Goal: Download file/media

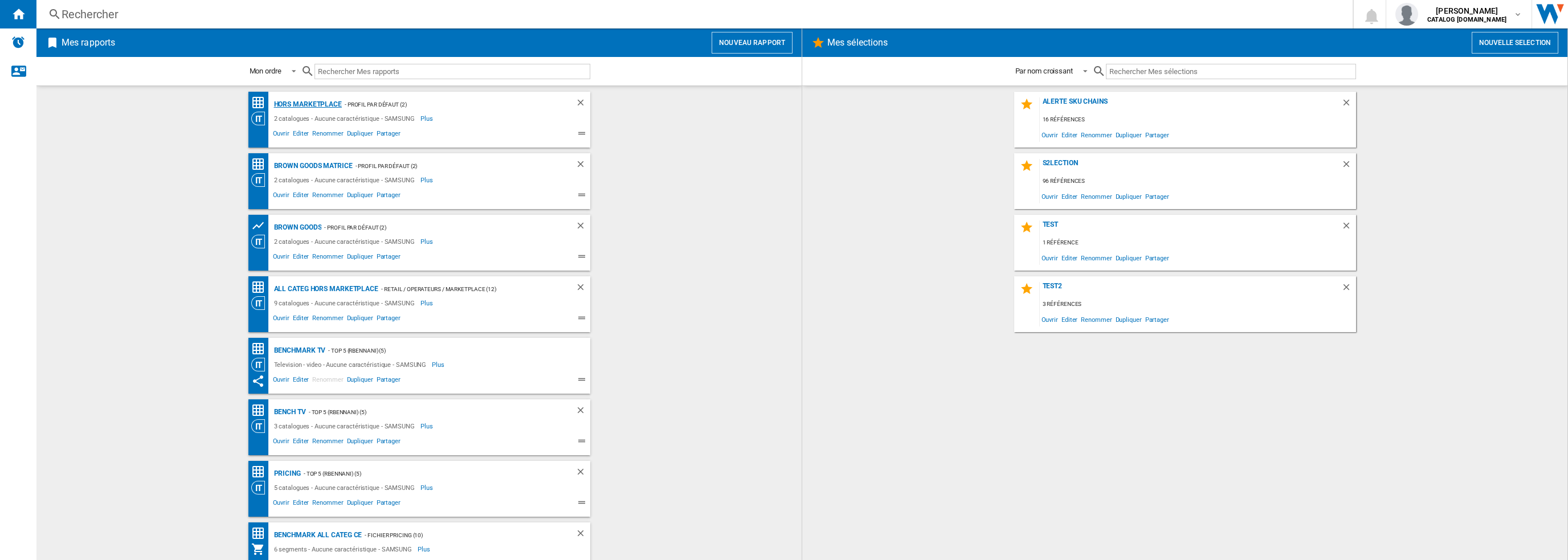
click at [295, 100] on div "Hors Marketplace" at bounding box center [306, 104] width 71 height 14
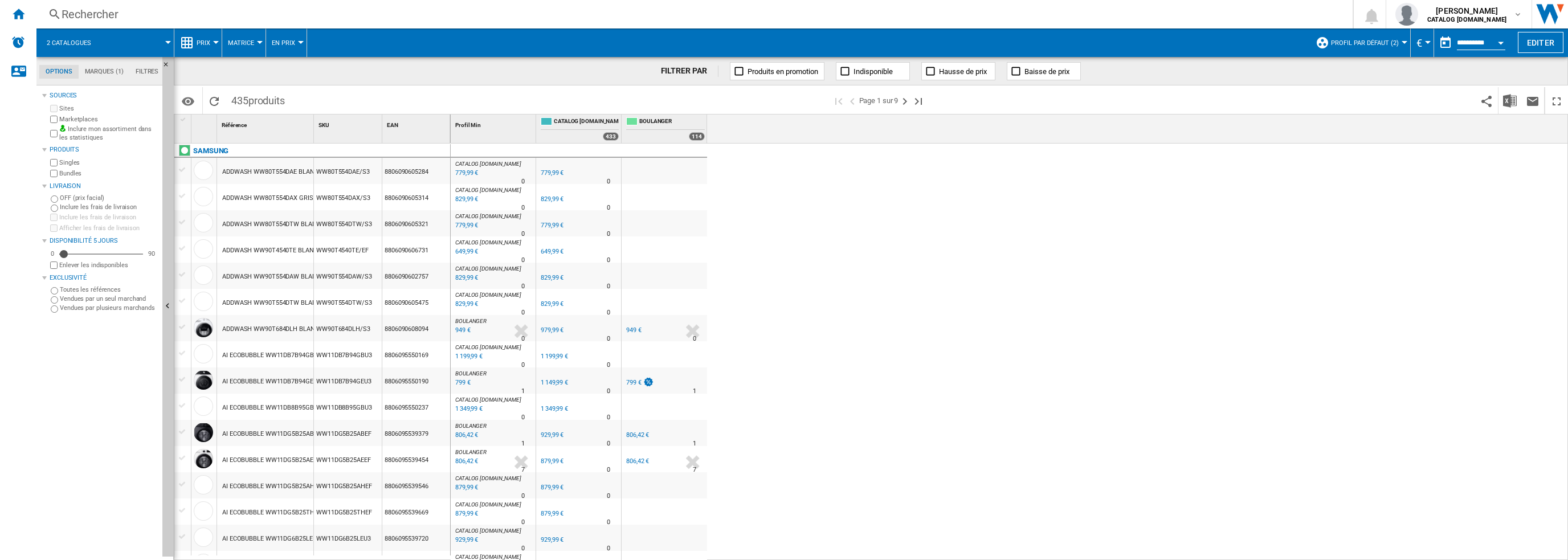
click at [1347, 54] on button "Profil par défaut (2)" at bounding box center [1367, 43] width 73 height 29
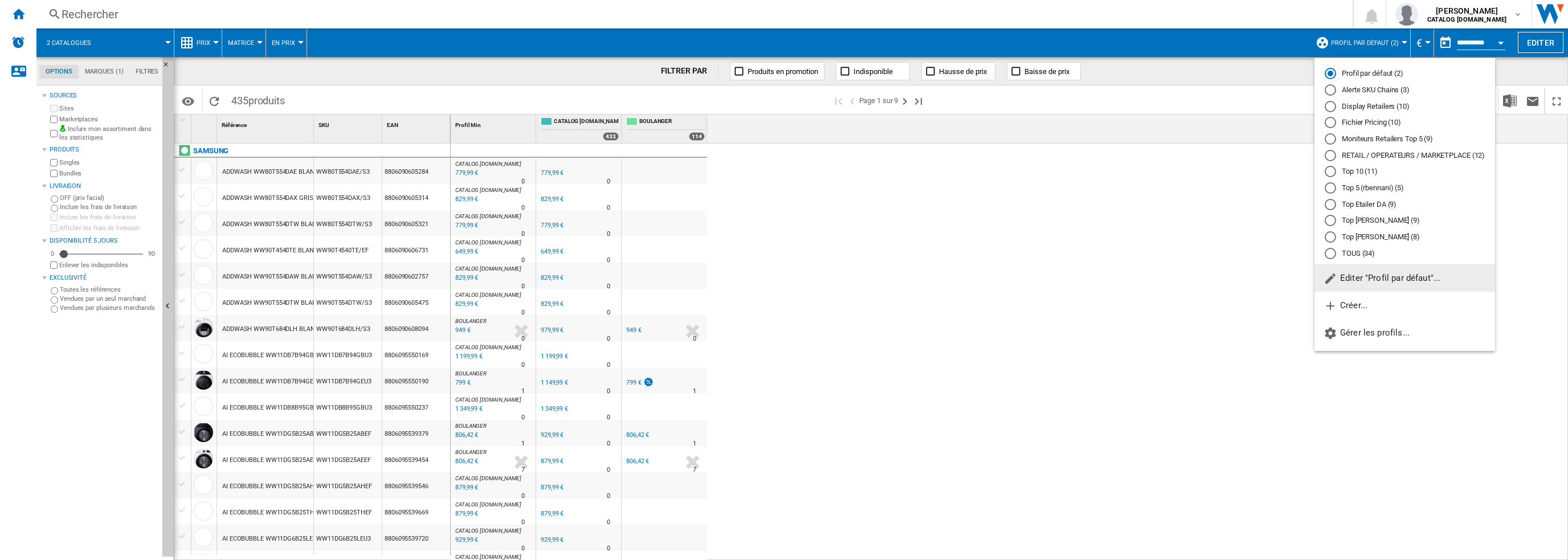
click at [1366, 256] on md-radio-button "TOUS (34)" at bounding box center [1404, 253] width 161 height 11
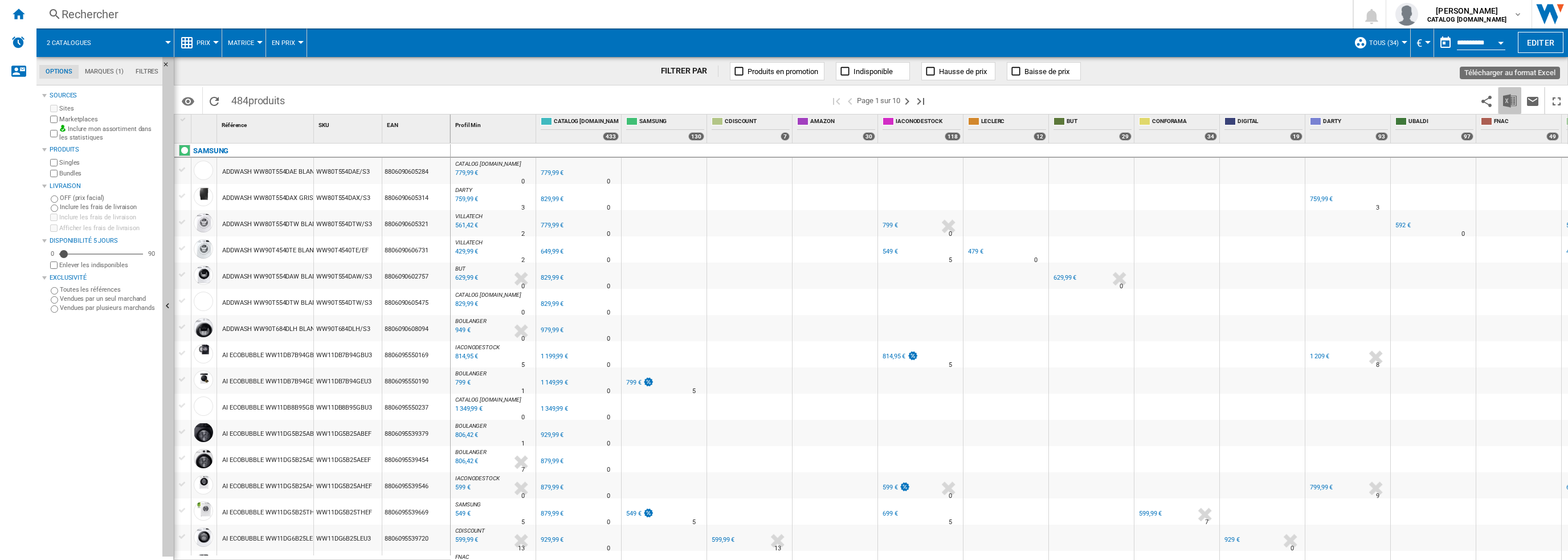
click at [1505, 97] on img "Télécharger au format Excel" at bounding box center [1510, 100] width 14 height 14
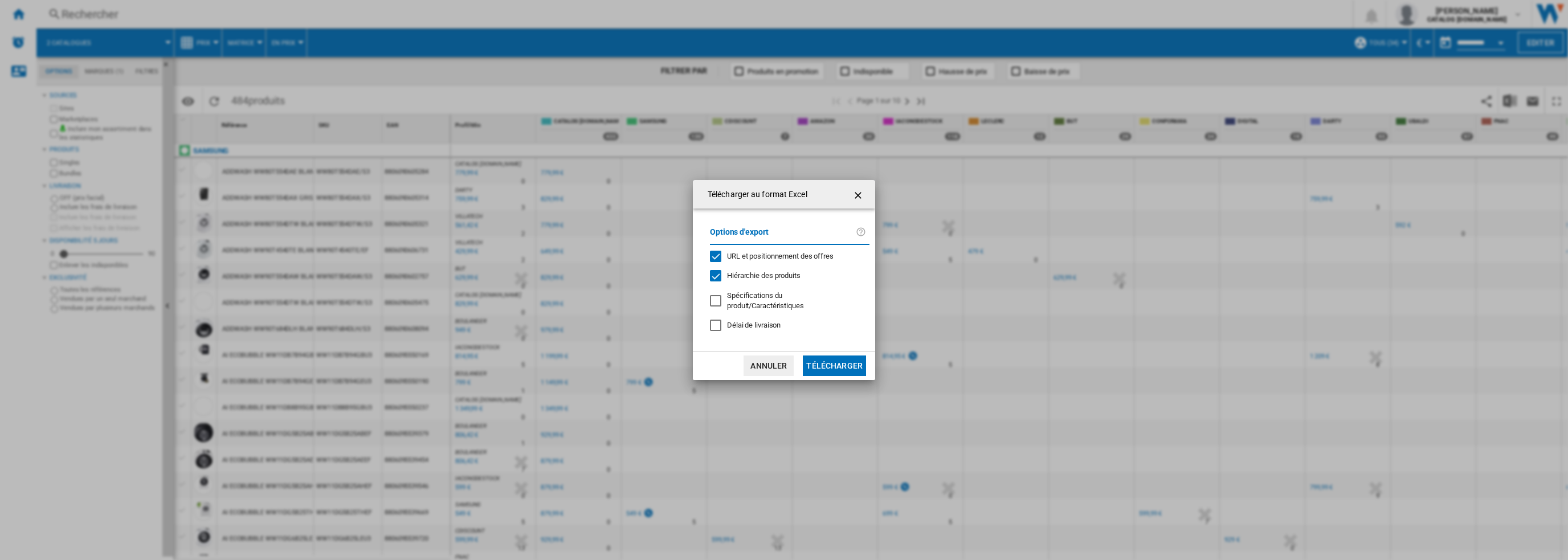
click at [751, 278] on span "Hiérarchie des produits" at bounding box center [763, 275] width 73 height 8
click at [837, 362] on button "Télécharger" at bounding box center [834, 366] width 63 height 21
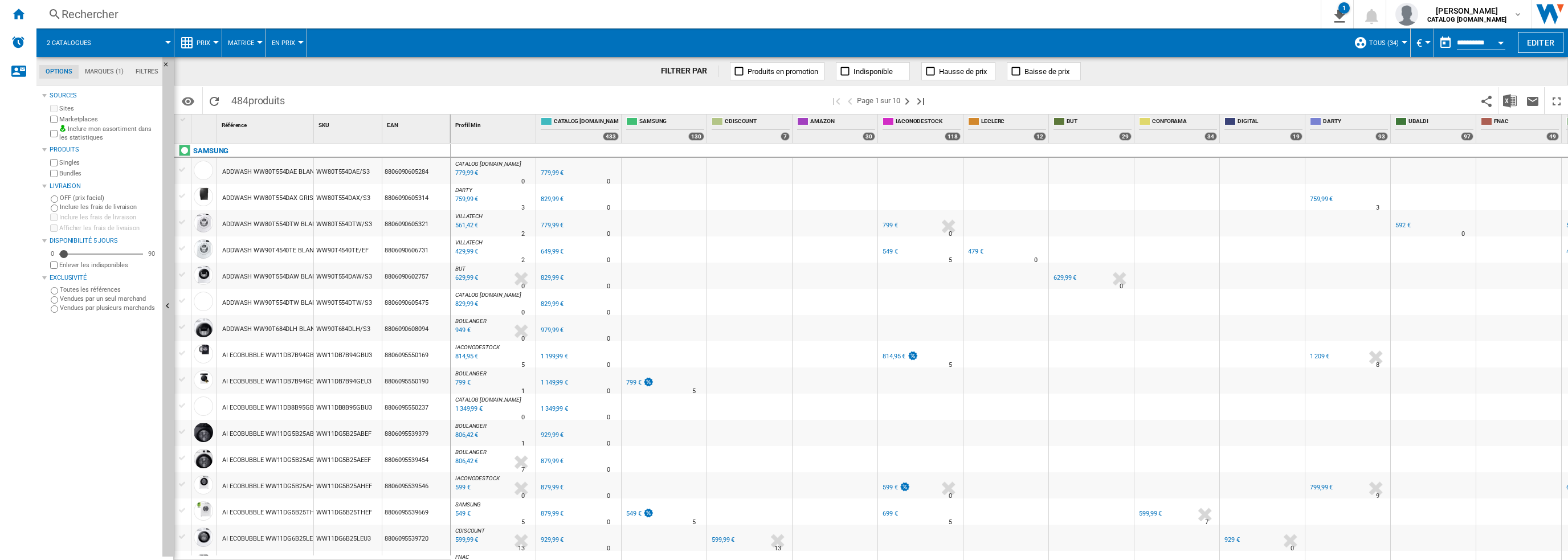
click at [1390, 43] on span "TOUS (34)" at bounding box center [1384, 43] width 30 height 7
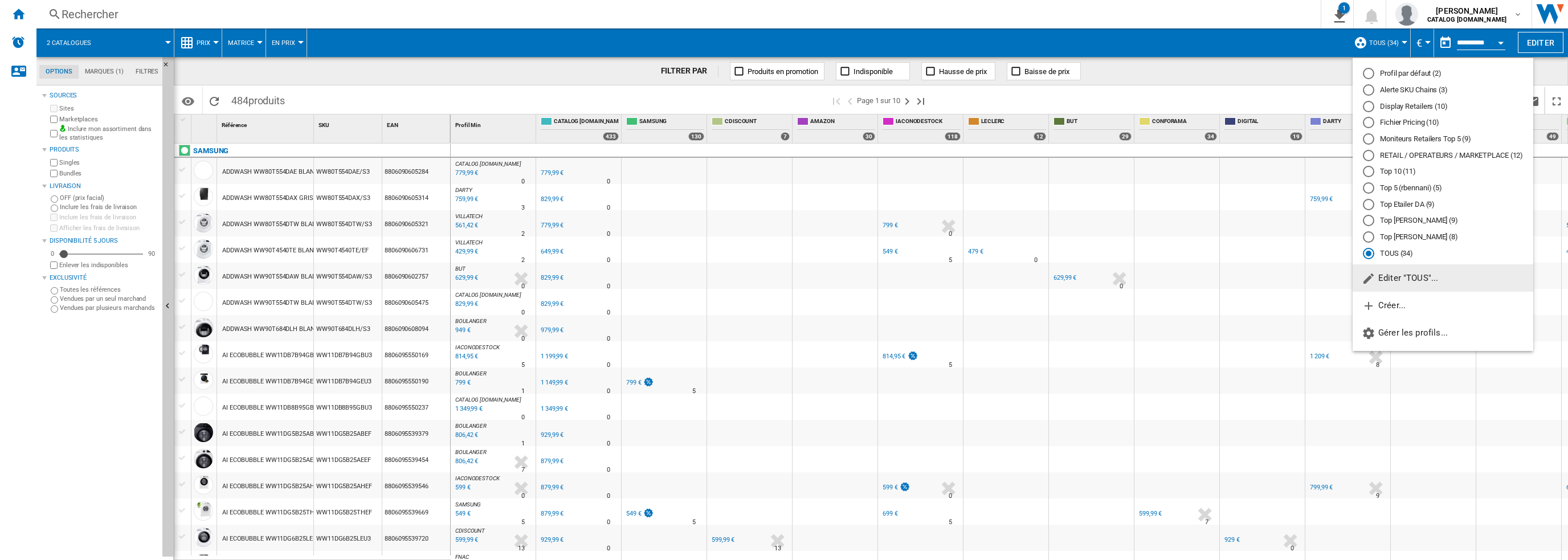
click at [1408, 120] on md-radio-button "Fichier Pricing (10)" at bounding box center [1443, 123] width 161 height 11
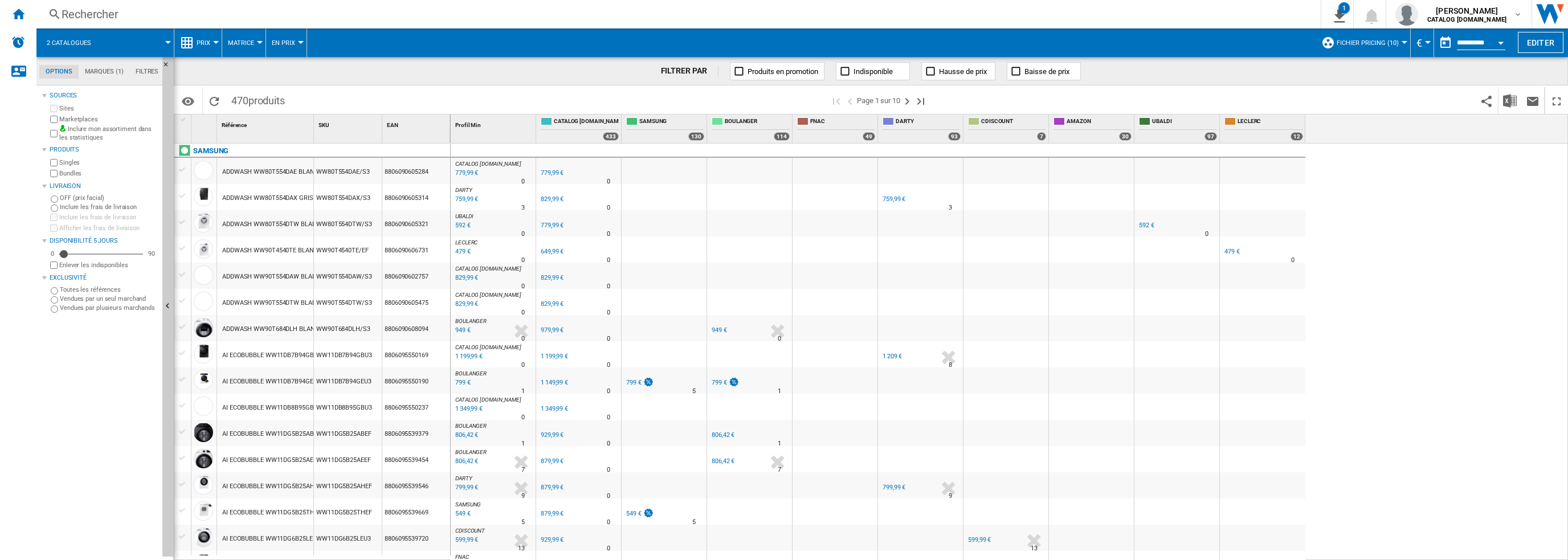
click at [1341, 44] on span "Fichier Pricing (10)" at bounding box center [1367, 43] width 62 height 7
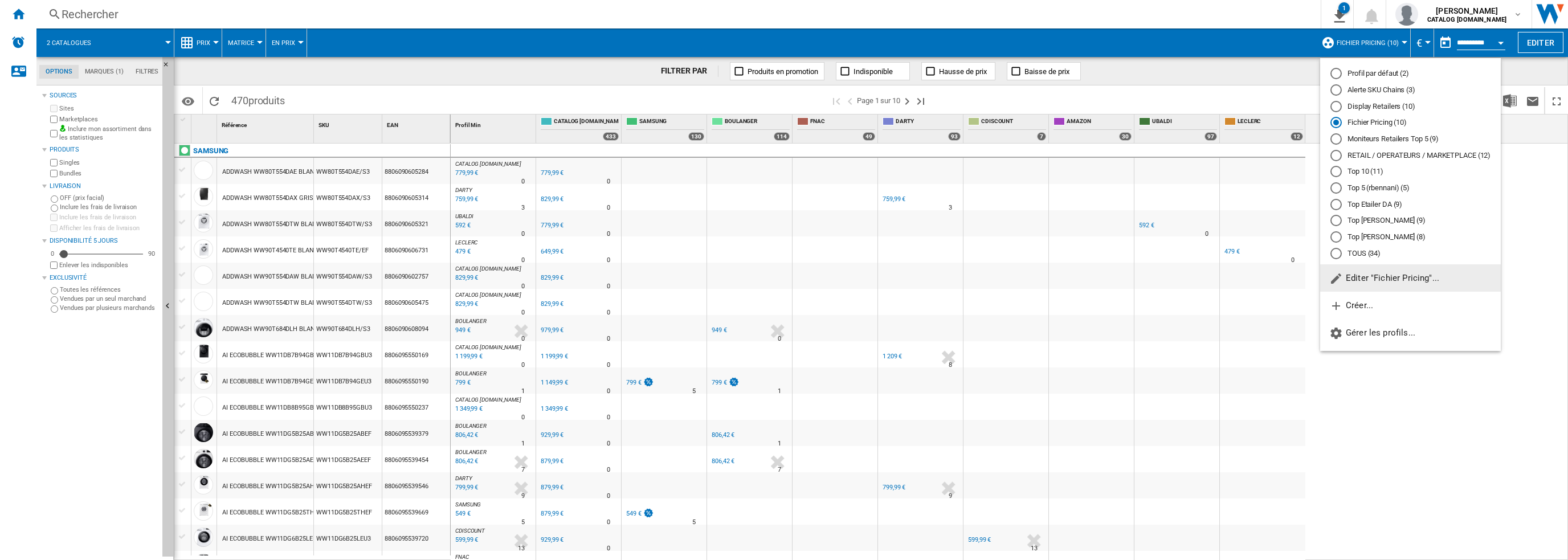
click at [1354, 74] on md-radio-button "Profil par défaut (2)" at bounding box center [1410, 73] width 161 height 11
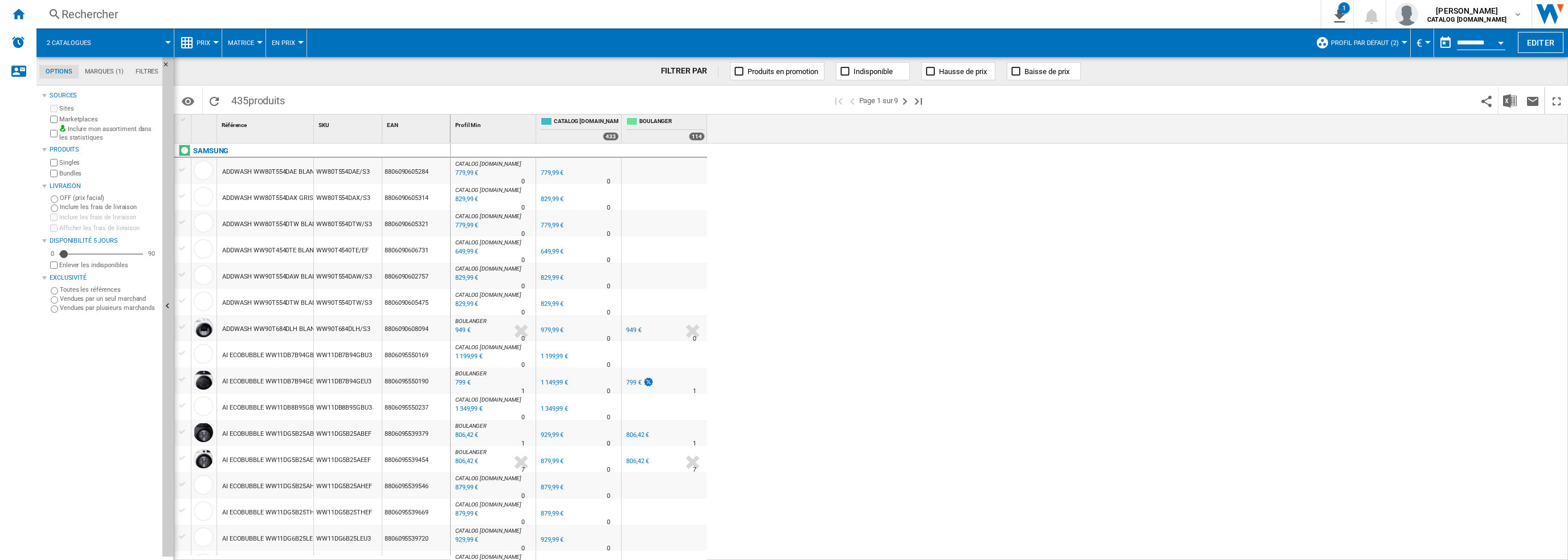
click at [1357, 40] on span "Profil par défaut (2)" at bounding box center [1365, 43] width 67 height 7
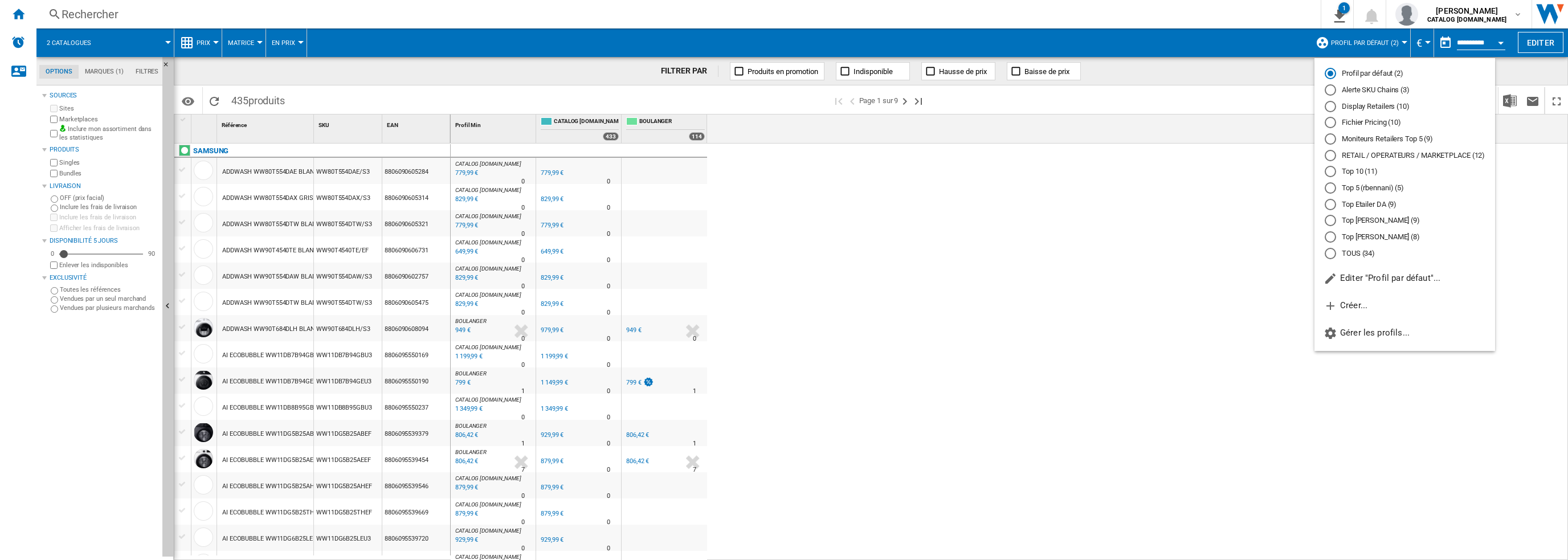
click at [1367, 218] on md-radio-button "Top [PERSON_NAME] (9)" at bounding box center [1404, 221] width 161 height 11
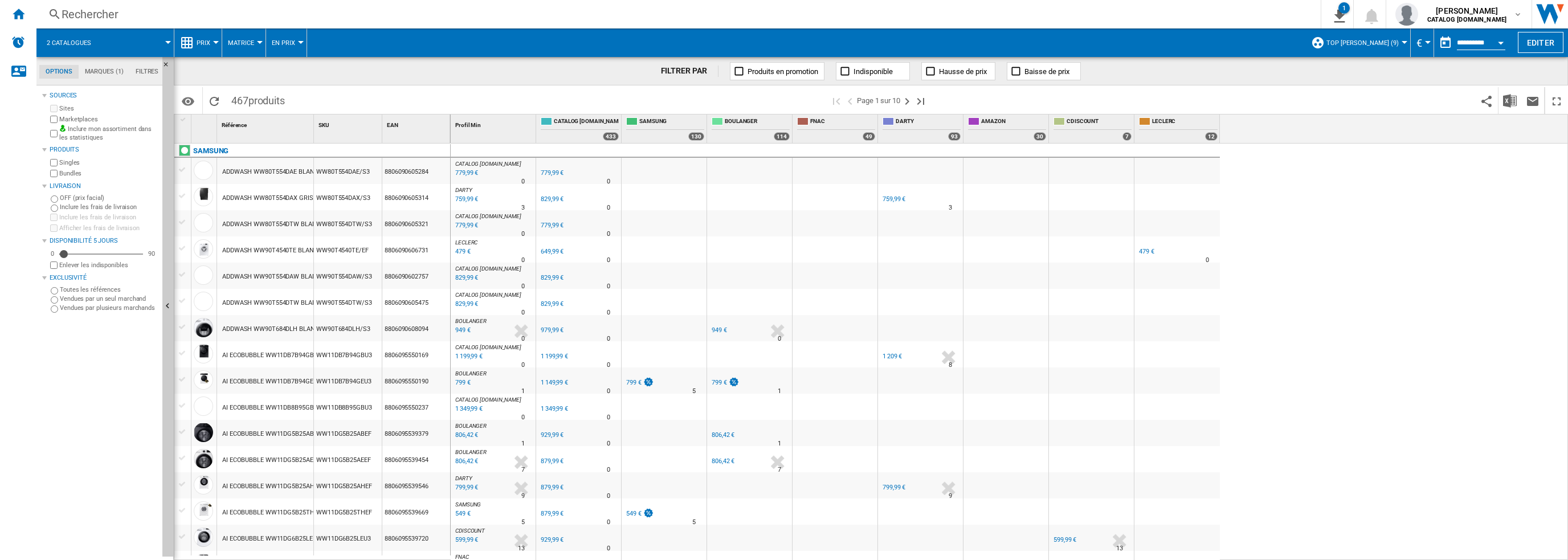
click at [1375, 32] on button "Top [PERSON_NAME] (9)" at bounding box center [1365, 43] width 78 height 29
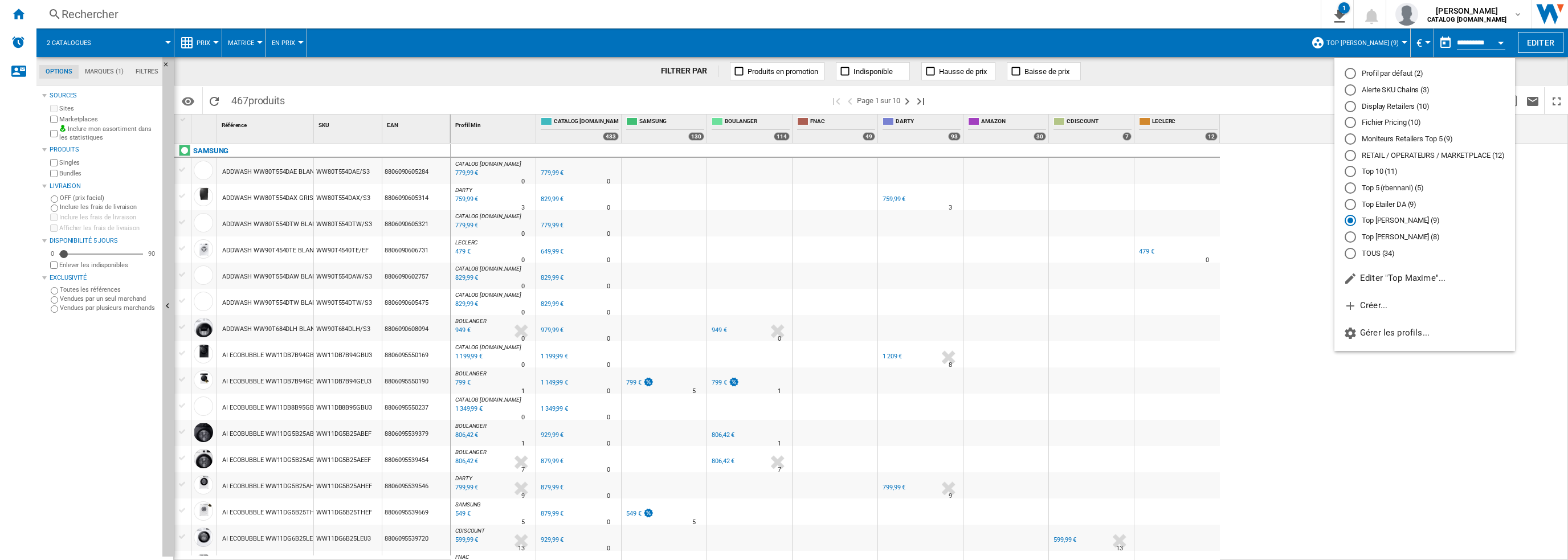
click at [1375, 32] on md-backdrop at bounding box center [784, 280] width 1568 height 560
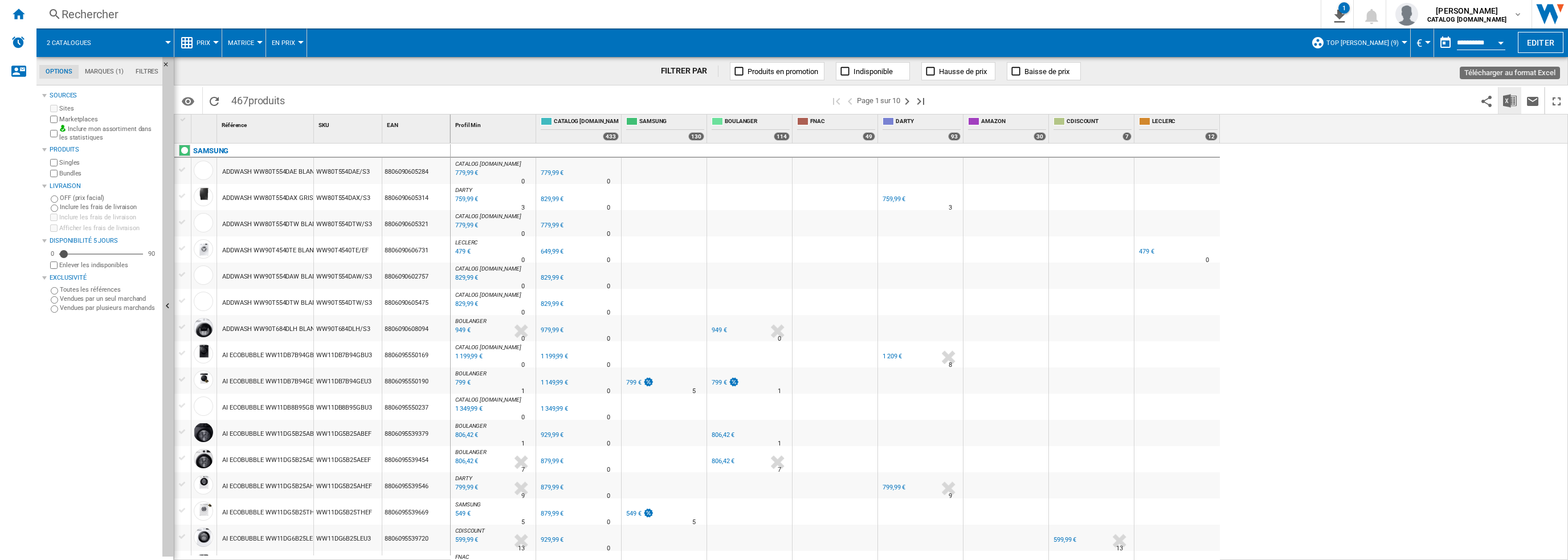
click at [1508, 97] on img "Télécharger au format Excel" at bounding box center [1510, 100] width 14 height 14
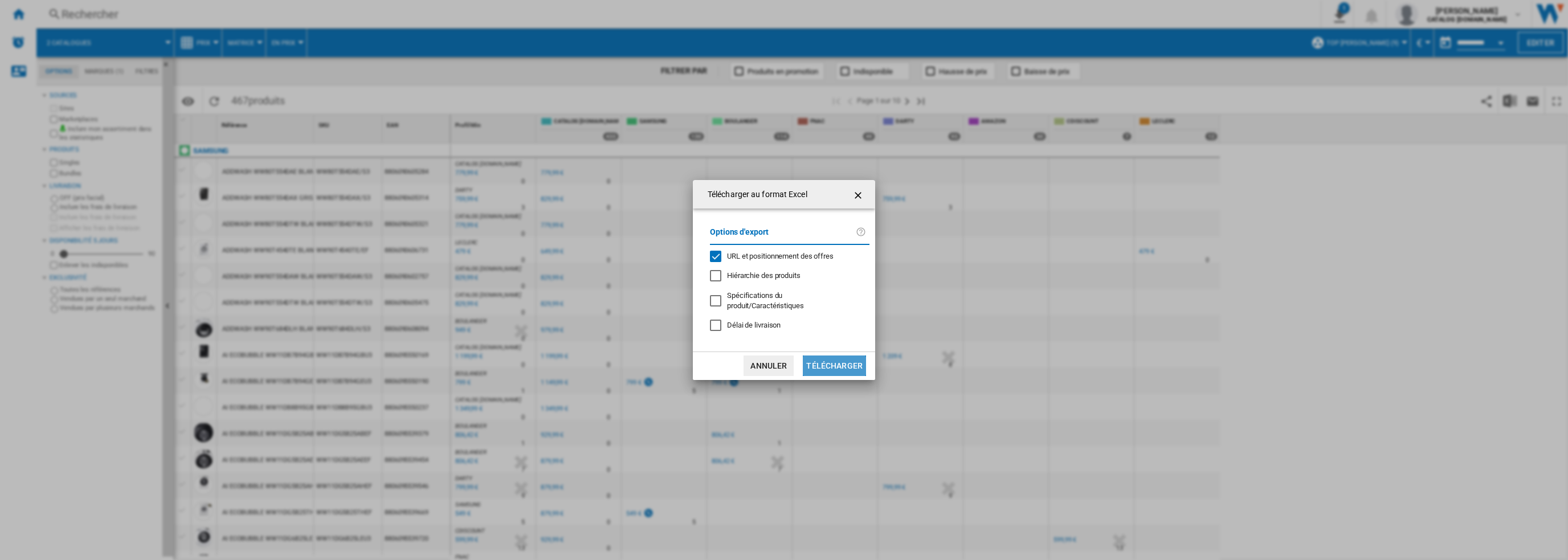
click at [834, 373] on button "Télécharger" at bounding box center [834, 366] width 63 height 21
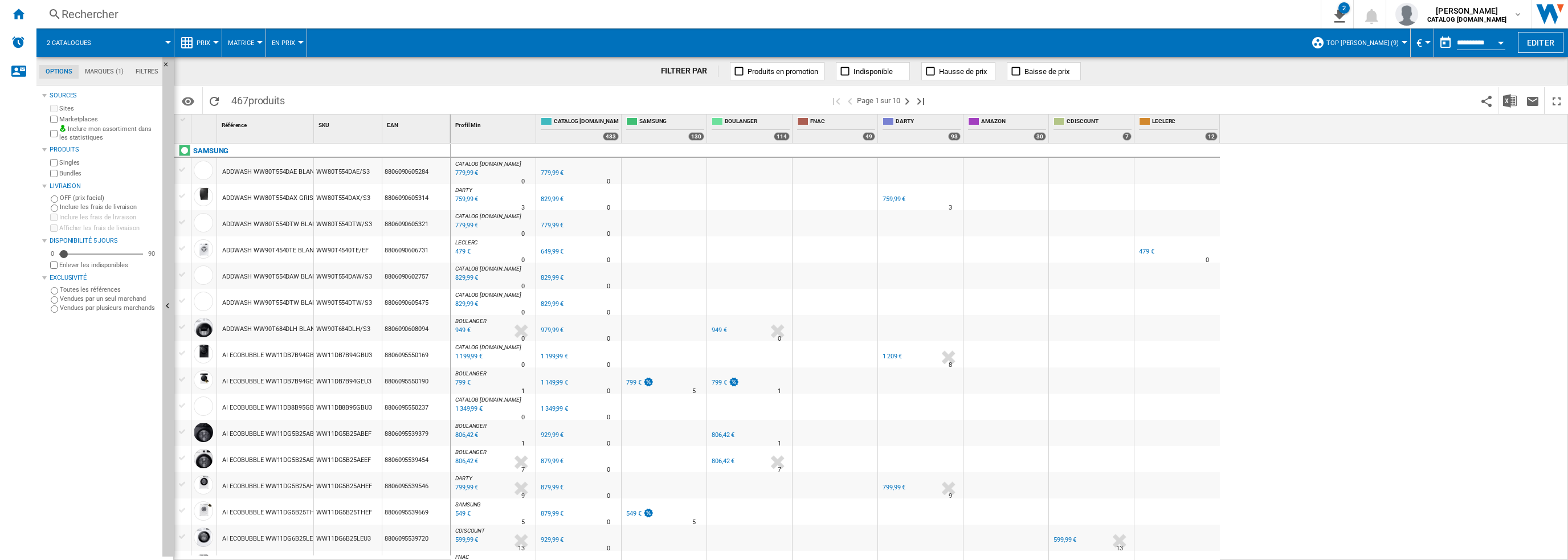
click at [1373, 42] on span "Top [PERSON_NAME] (9)" at bounding box center [1362, 43] width 72 height 7
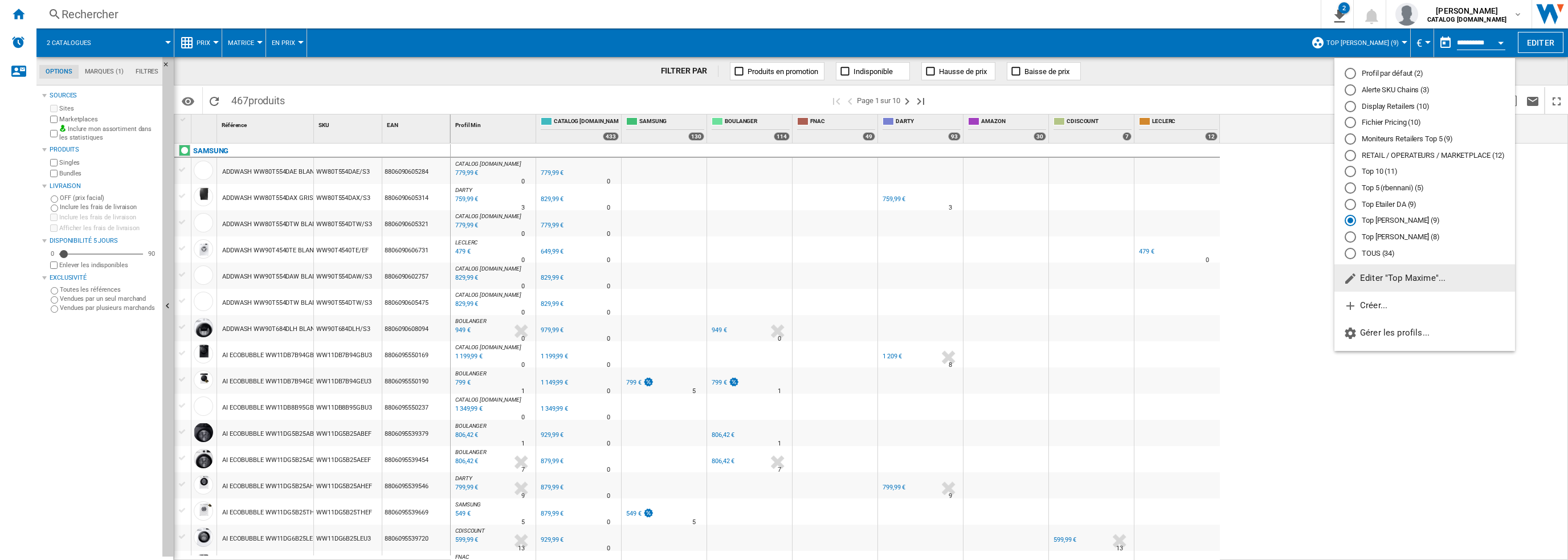
click at [1352, 140] on div "Moniteurs Retailers Top 5 (9)" at bounding box center [1351, 139] width 12 height 12
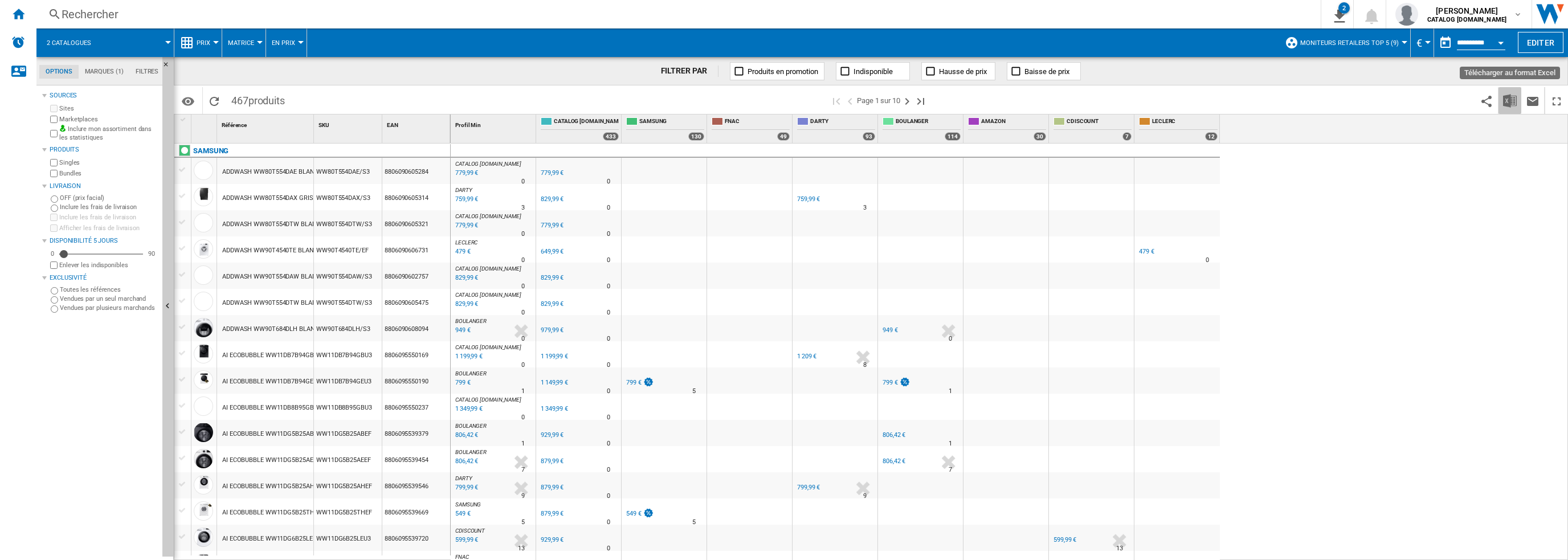
click at [1512, 105] on img "Télécharger au format Excel" at bounding box center [1510, 100] width 14 height 14
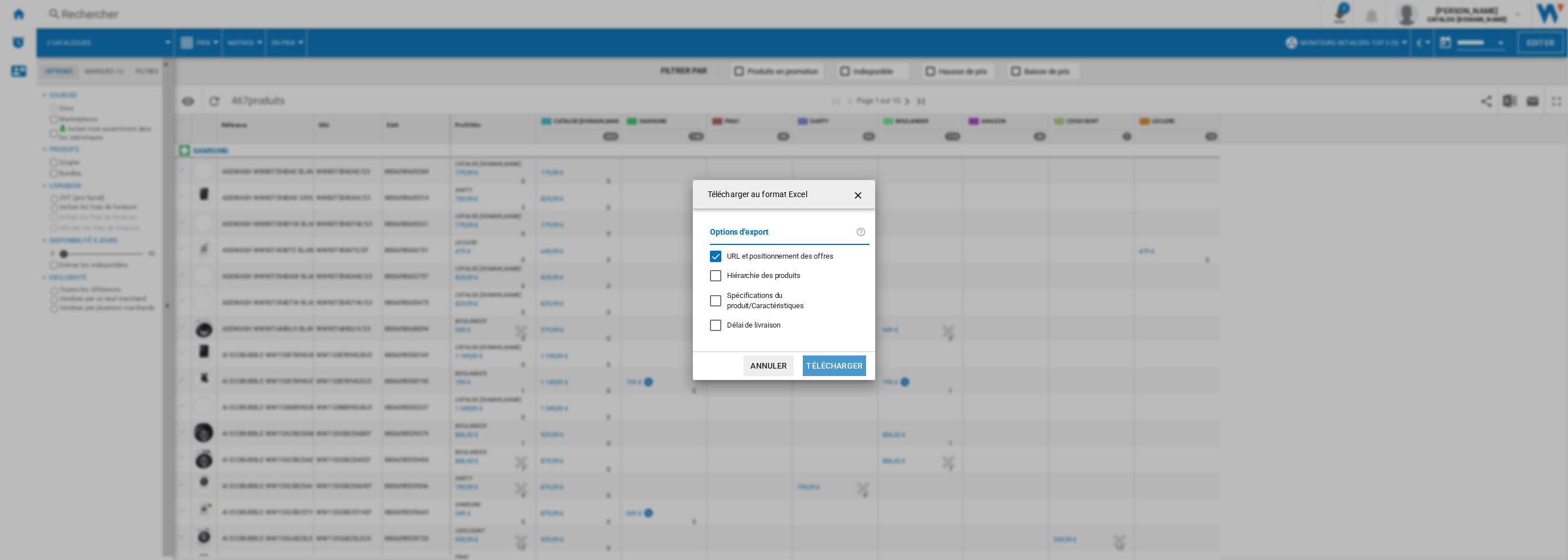
click at [834, 366] on button "Télécharger" at bounding box center [834, 366] width 63 height 21
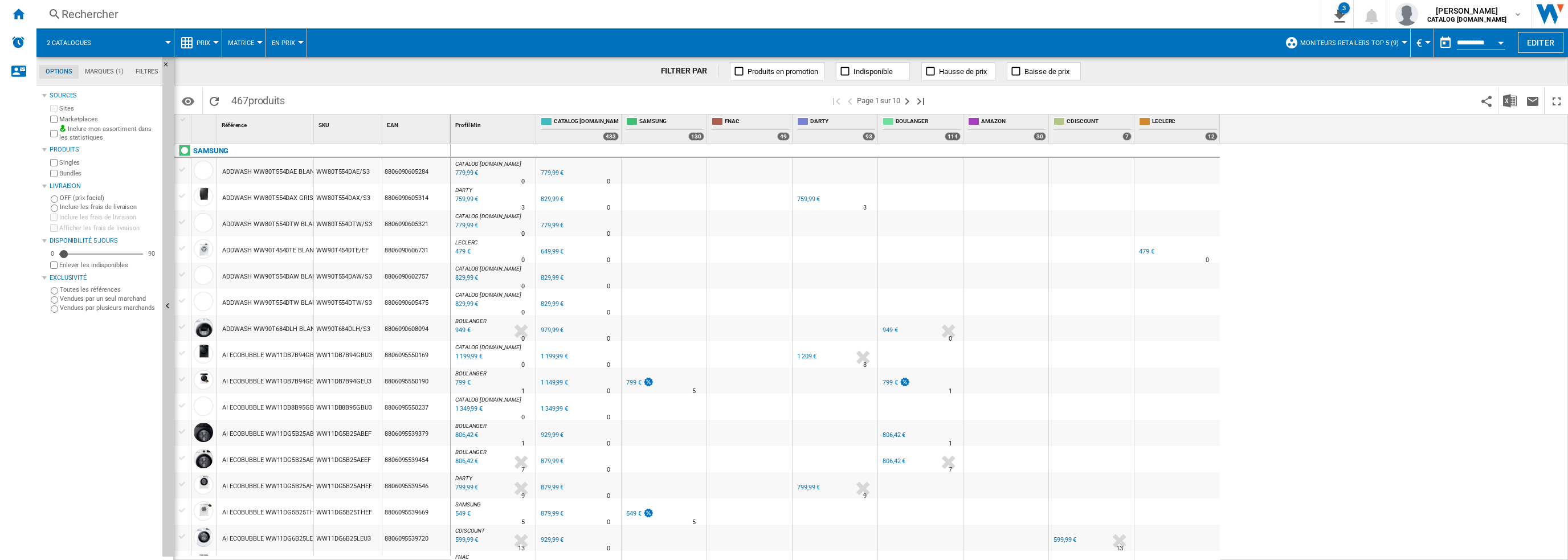
click at [1293, 312] on div "CATALOG [DOMAIN_NAME] : 0.0 % 779,99 € % N/A 0 CATALOG [DOMAIN_NAME] : 0.0 % 77…" at bounding box center [1010, 352] width 1118 height 418
click at [22, 10] on ng-md-icon "Accueil" at bounding box center [18, 13] width 14 height 14
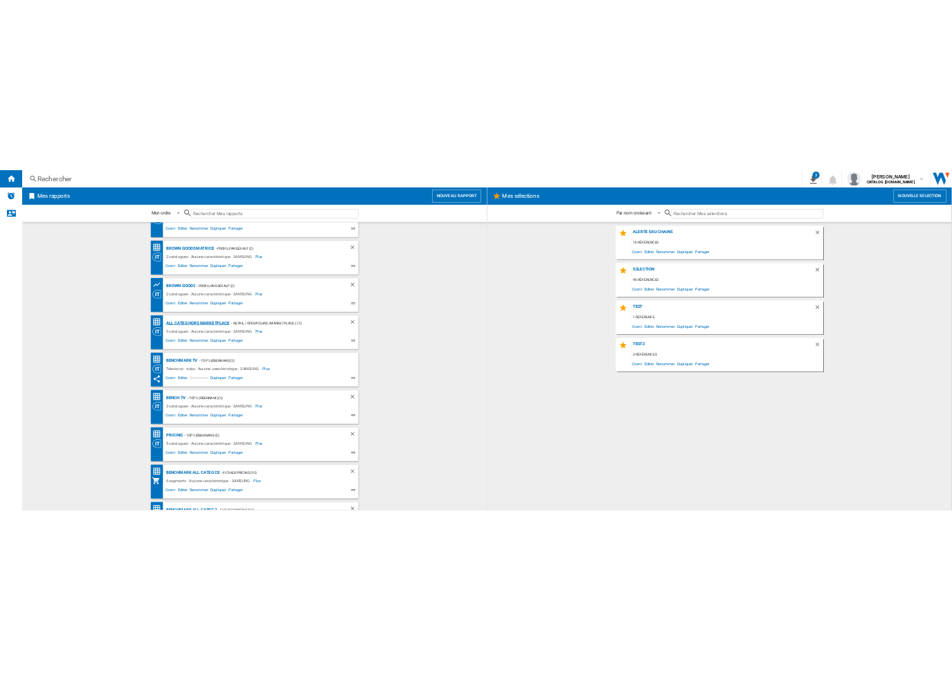
scroll to position [69, 0]
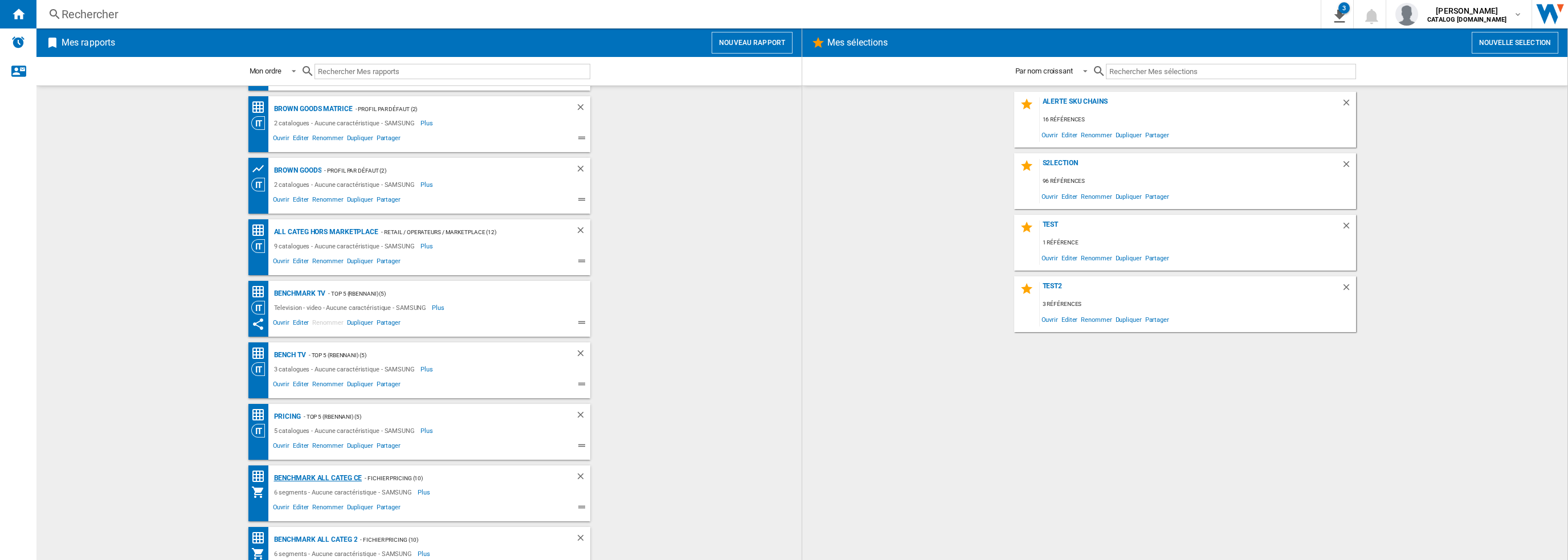
click at [324, 478] on div "Benchmark All Categ CE" at bounding box center [316, 478] width 91 height 14
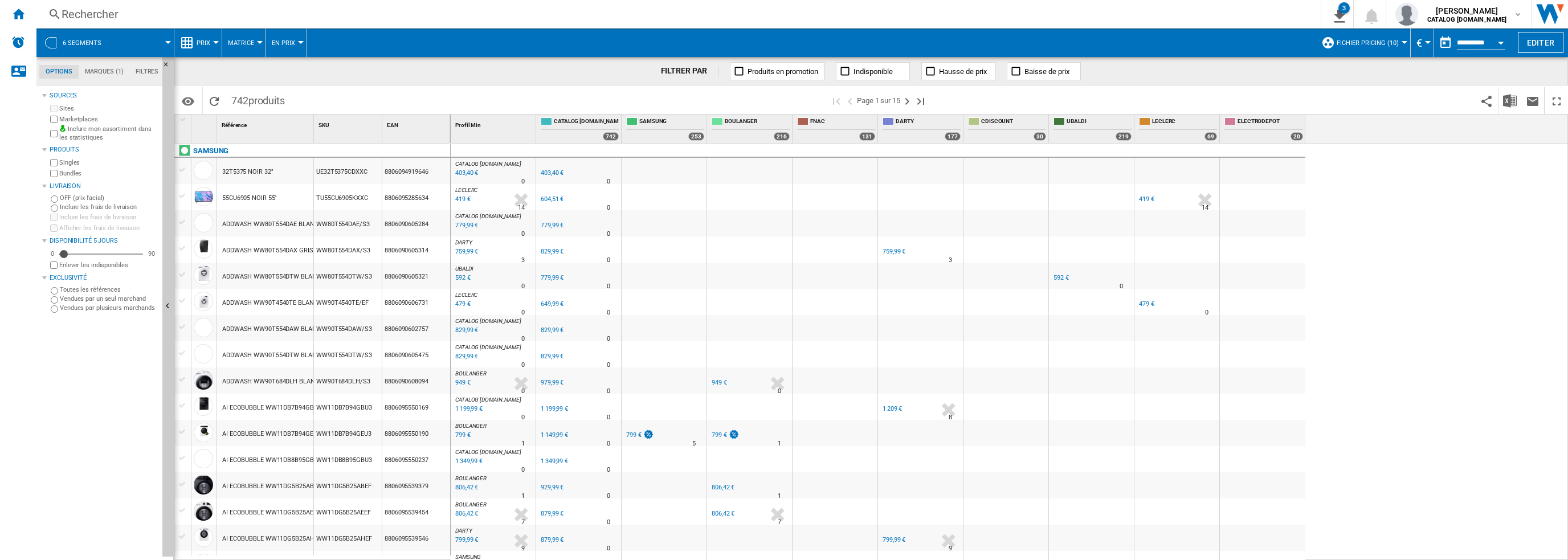
click at [1384, 40] on span "Fichier Pricing (10)" at bounding box center [1367, 43] width 62 height 7
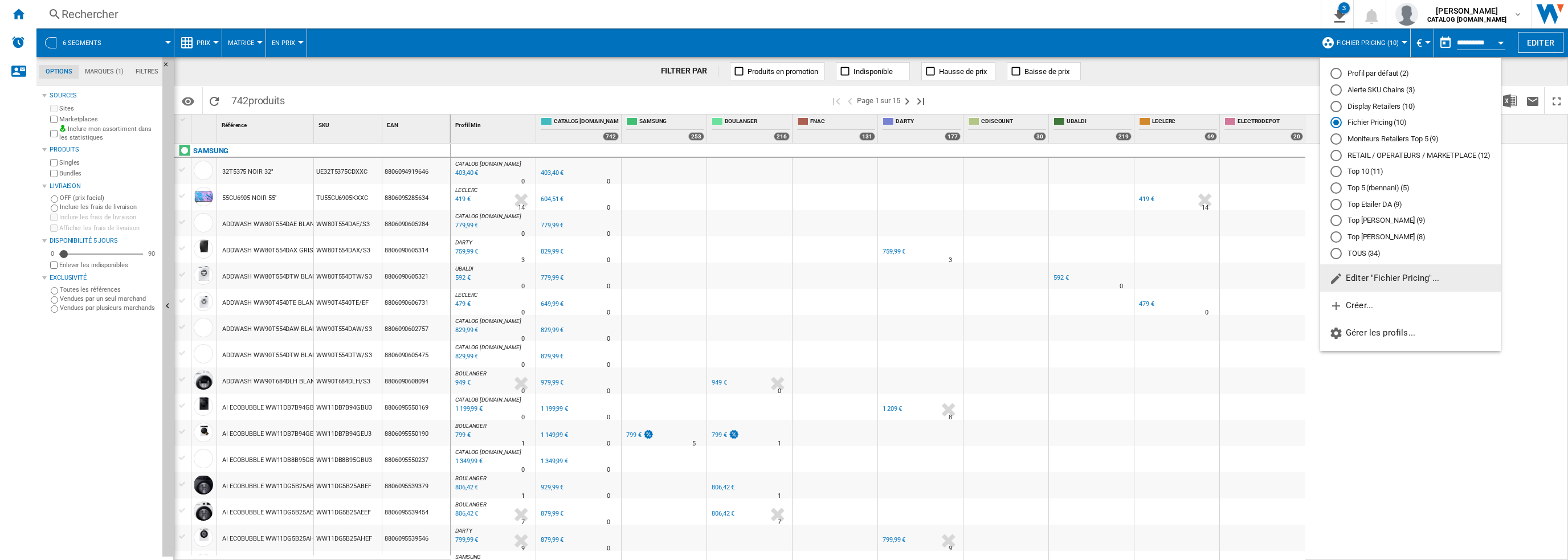
click at [1496, 456] on md-backdrop at bounding box center [784, 280] width 1568 height 560
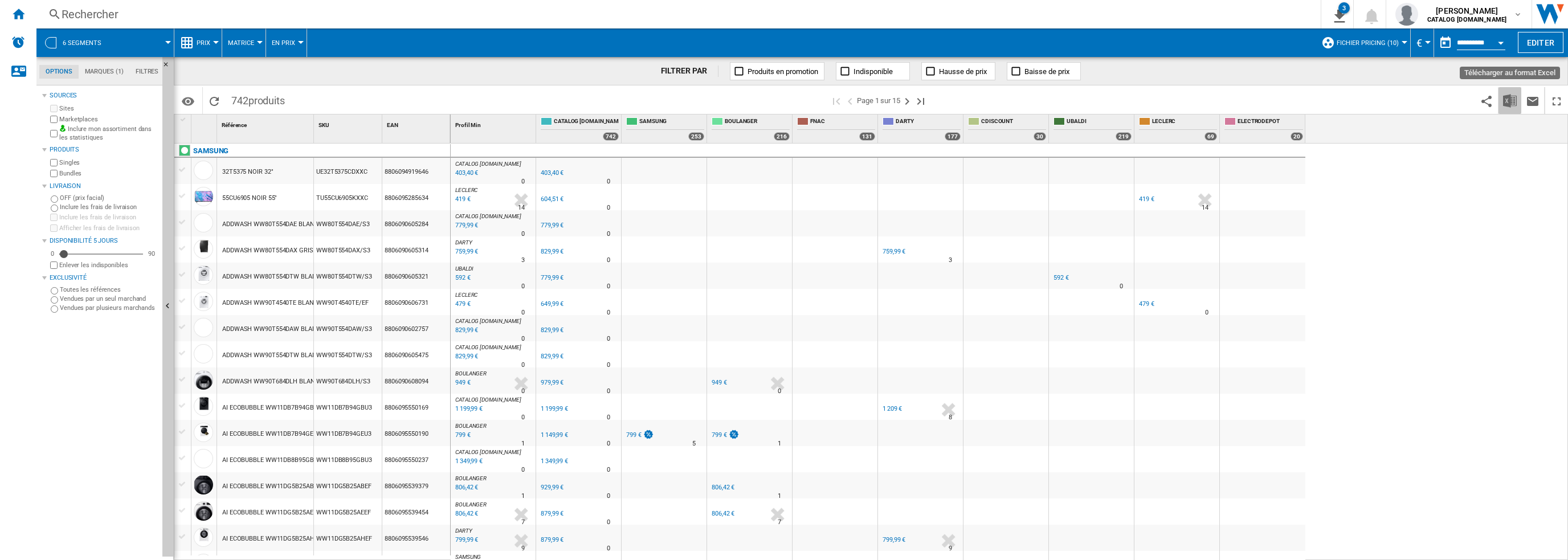
click at [1515, 100] on img "Télécharger au format Excel" at bounding box center [1510, 100] width 14 height 14
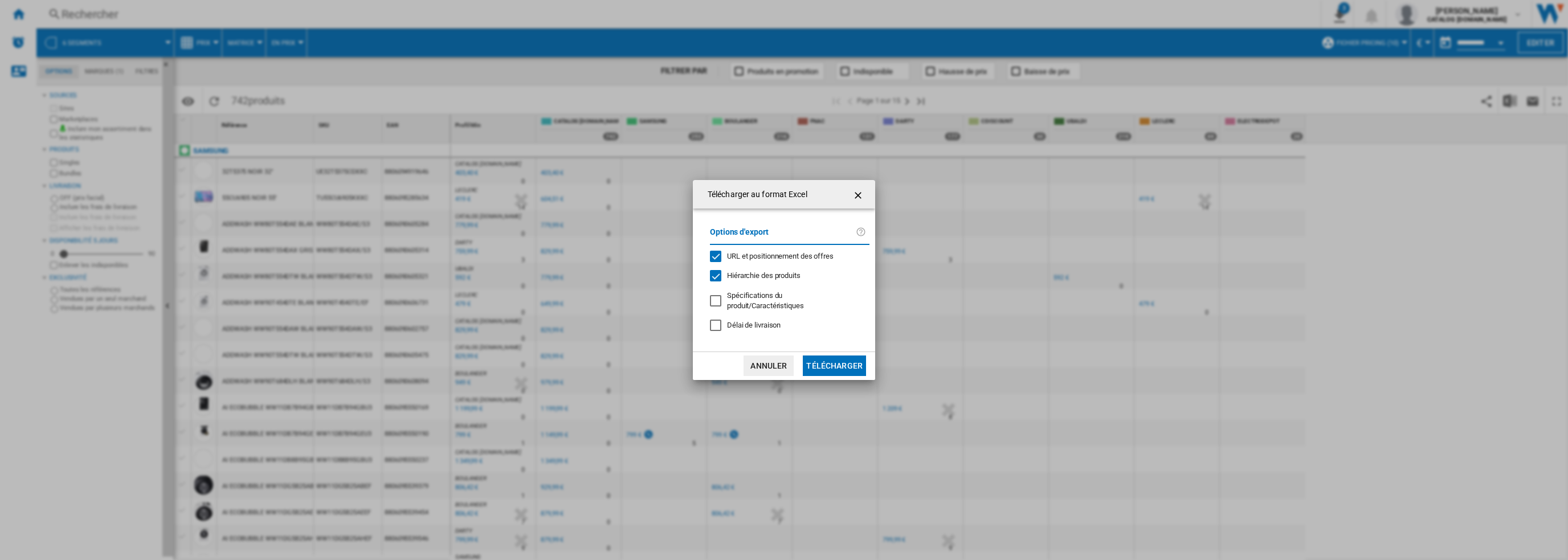
click at [782, 268] on div "Options d'export URL et positionnement des offres Hiérarchie des produits Spéci…" at bounding box center [790, 279] width 171 height 119
click at [784, 275] on span "Hiérarchie des produits" at bounding box center [763, 275] width 73 height 8
click at [813, 361] on button "Télécharger" at bounding box center [834, 366] width 63 height 21
